Goal: Check status: Check status

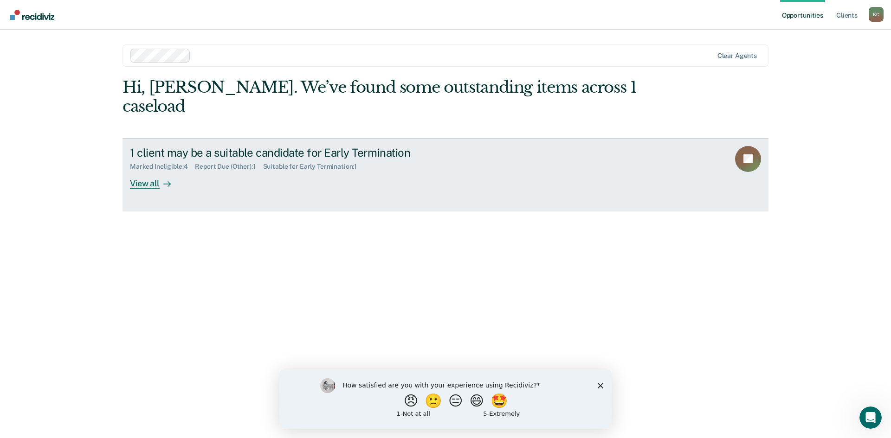
click at [146, 171] on div "View all" at bounding box center [156, 180] width 52 height 18
